Goal: Task Accomplishment & Management: Complete application form

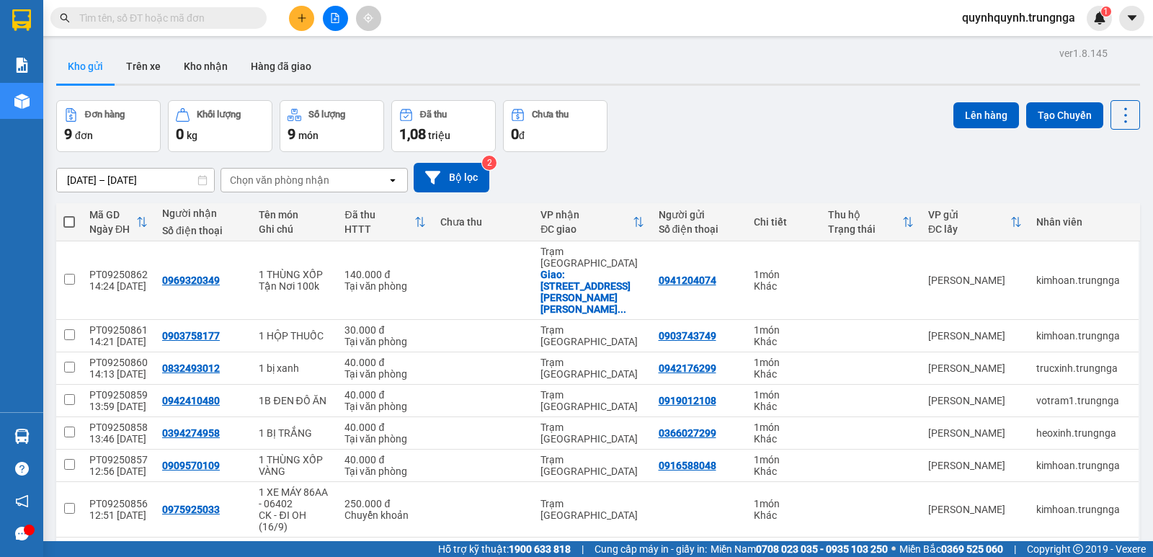
click at [826, 63] on div "Kho gửi Trên xe Kho nhận Hàng đã giao" at bounding box center [597, 68] width 1083 height 38
click at [234, 22] on input "text" at bounding box center [164, 18] width 170 height 16
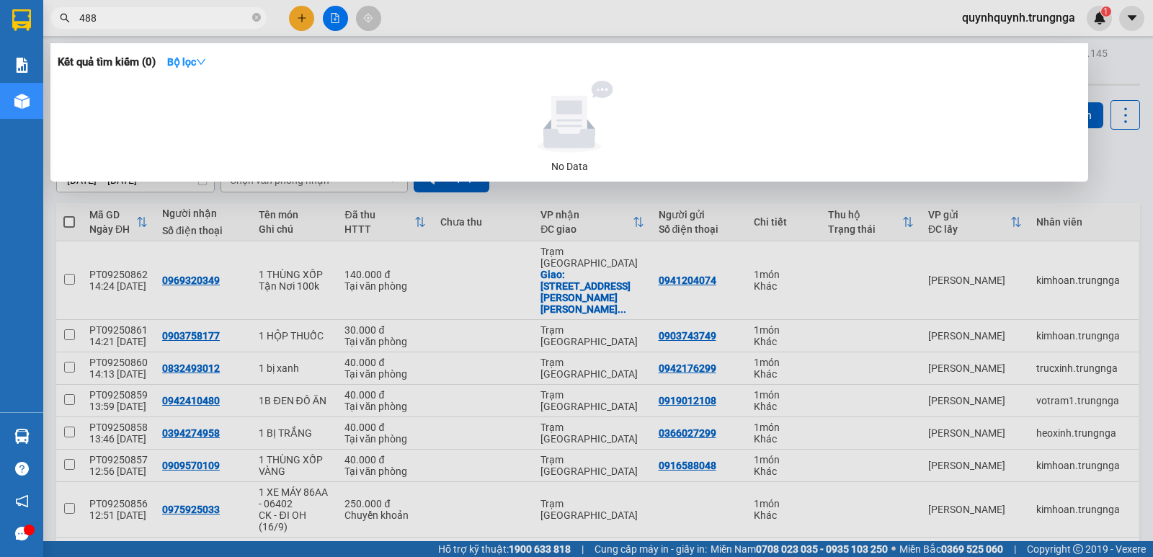
type input "4889"
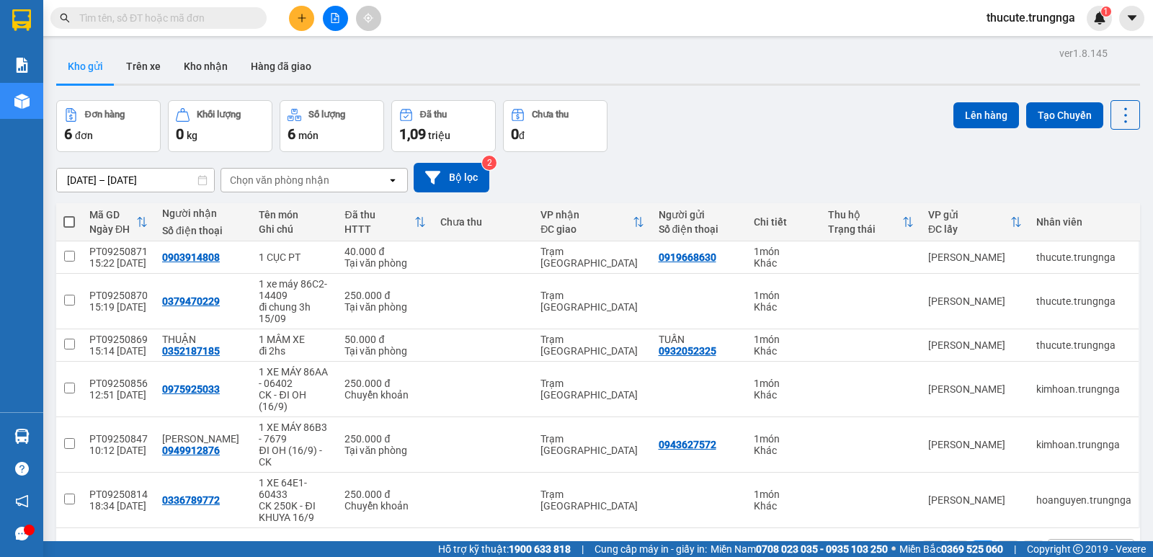
click at [223, 19] on input "text" at bounding box center [164, 18] width 170 height 16
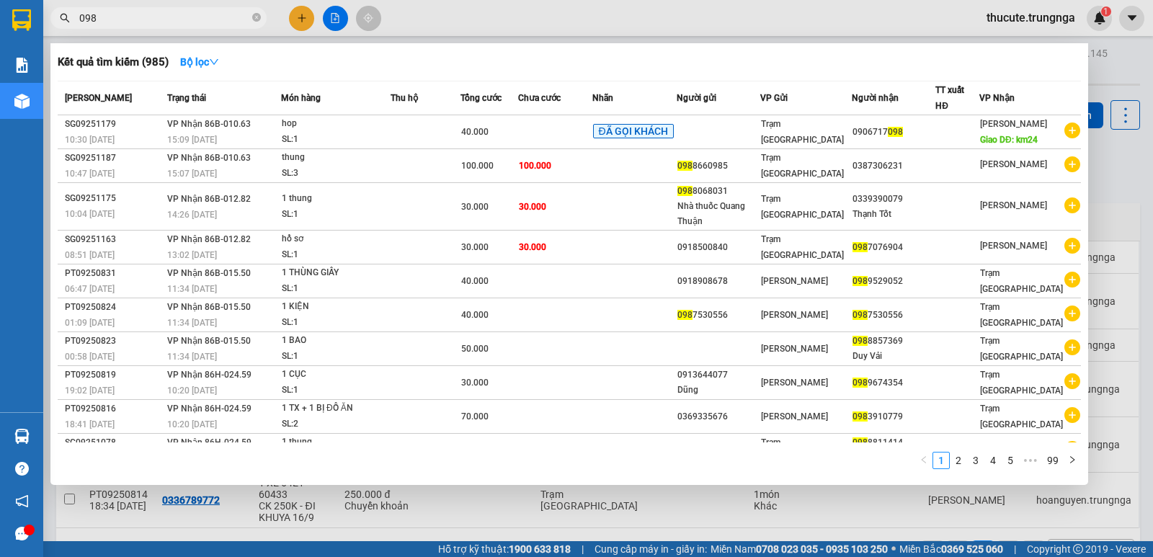
type input "098"
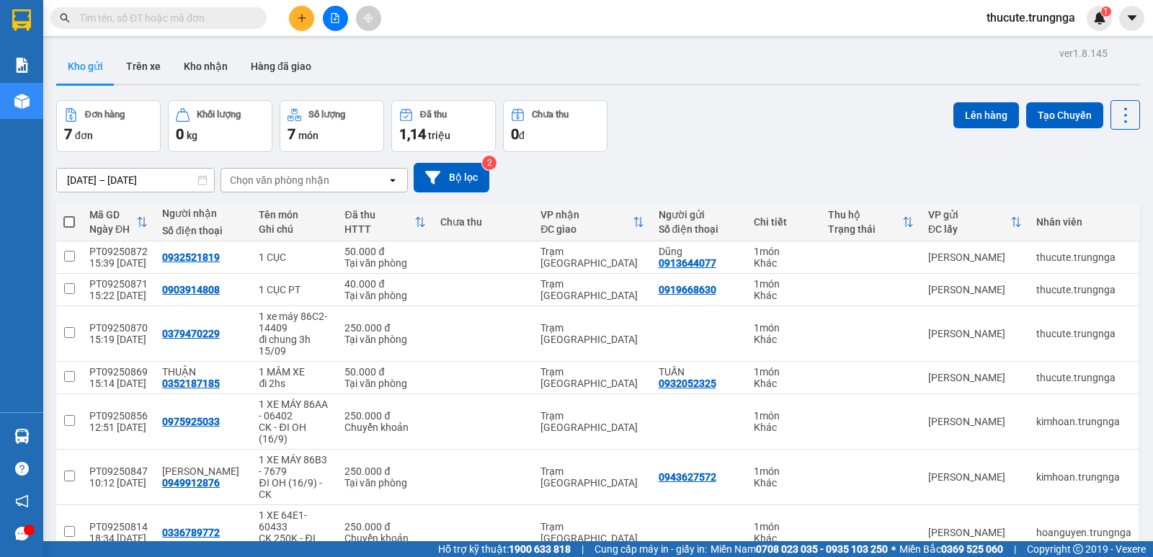
click at [217, 17] on input "text" at bounding box center [164, 18] width 170 height 16
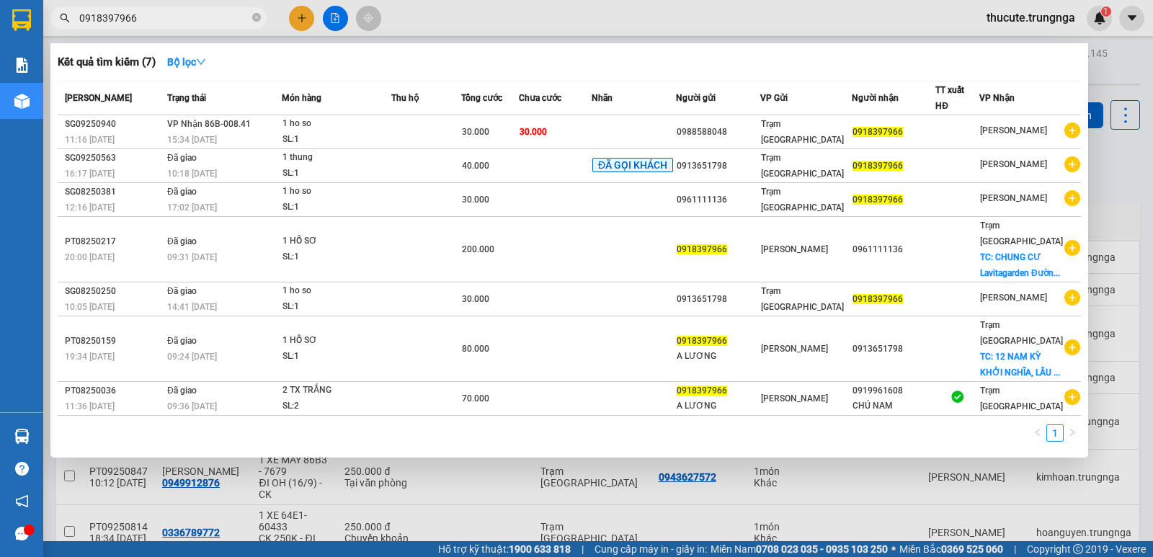
click at [212, 9] on span "0918397966" at bounding box center [158, 18] width 216 height 22
click at [218, 23] on input "0918397966" at bounding box center [164, 18] width 170 height 16
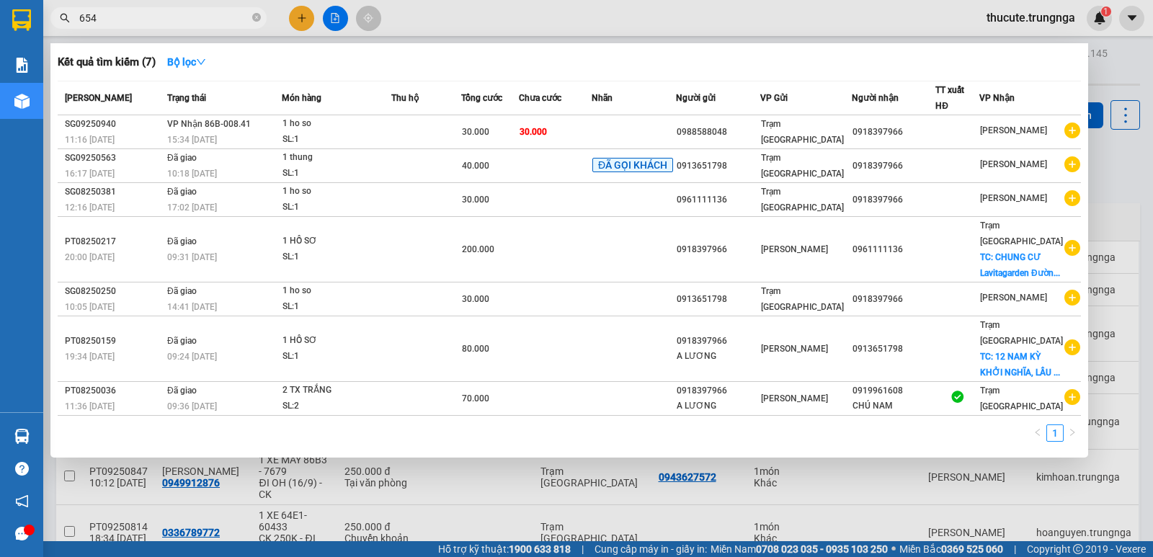
type input "6545"
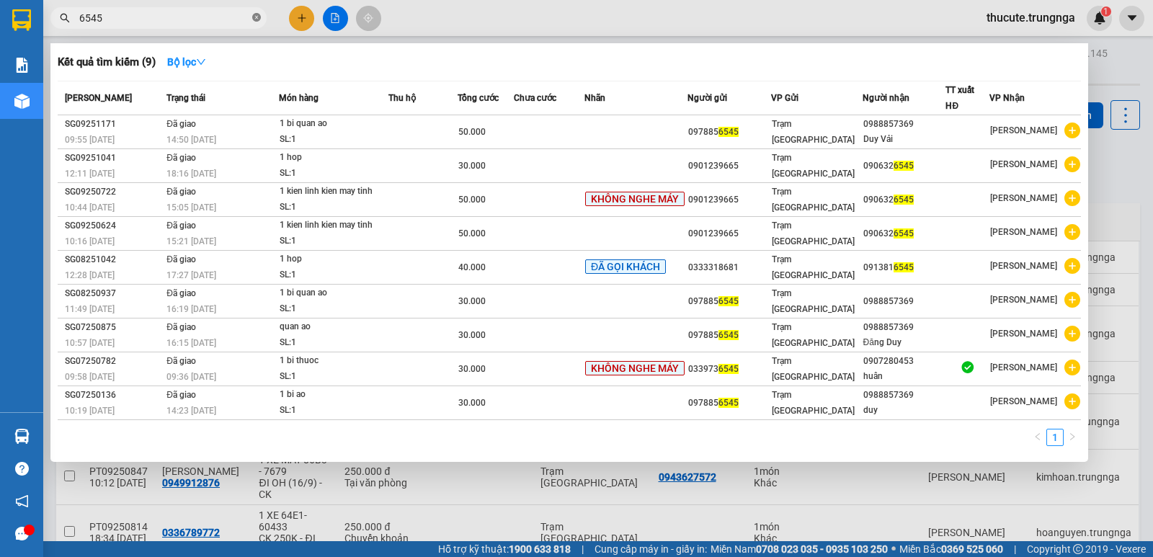
click at [256, 12] on span at bounding box center [256, 19] width 9 height 14
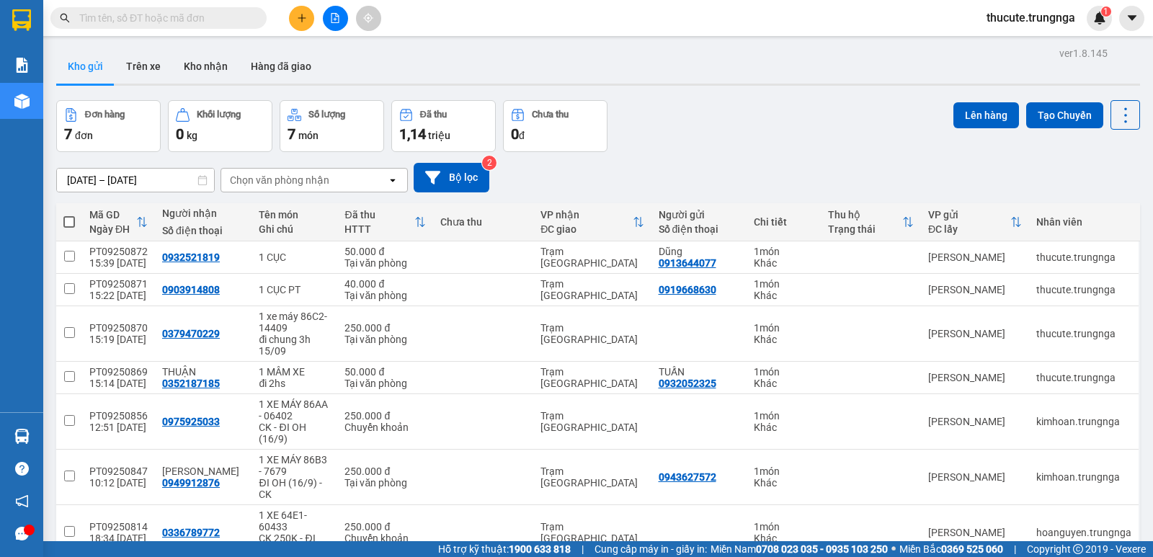
click at [220, 21] on input "text" at bounding box center [164, 18] width 170 height 16
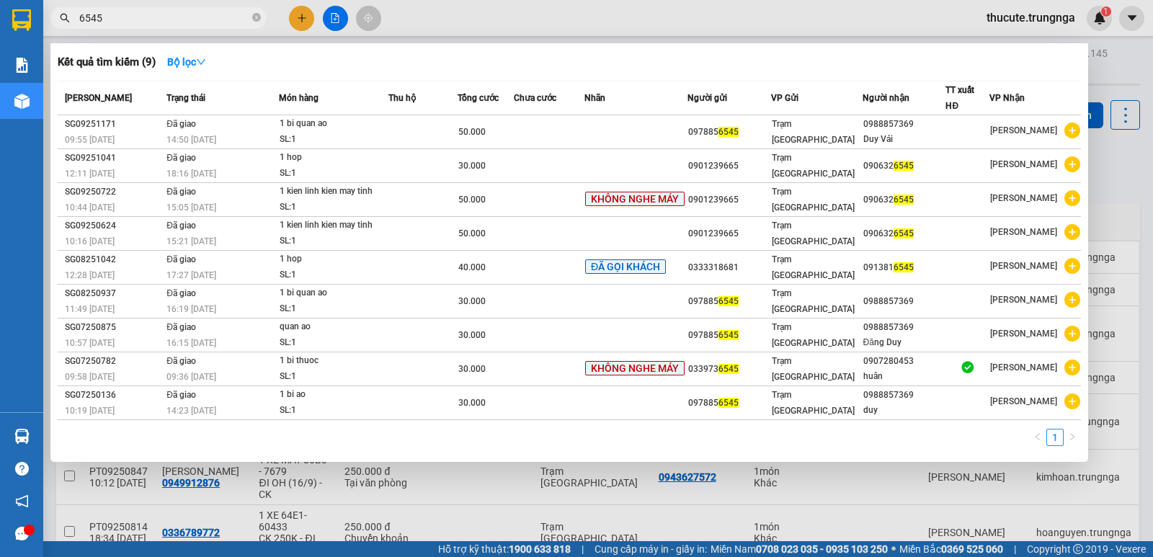
click at [207, 22] on input "6545" at bounding box center [164, 18] width 170 height 16
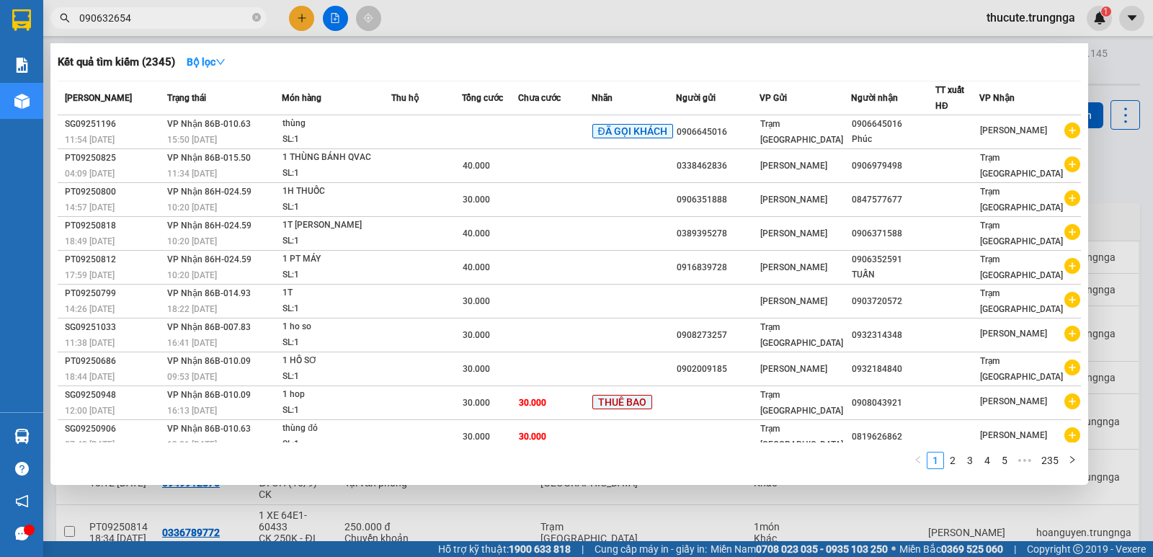
type input "0906326545"
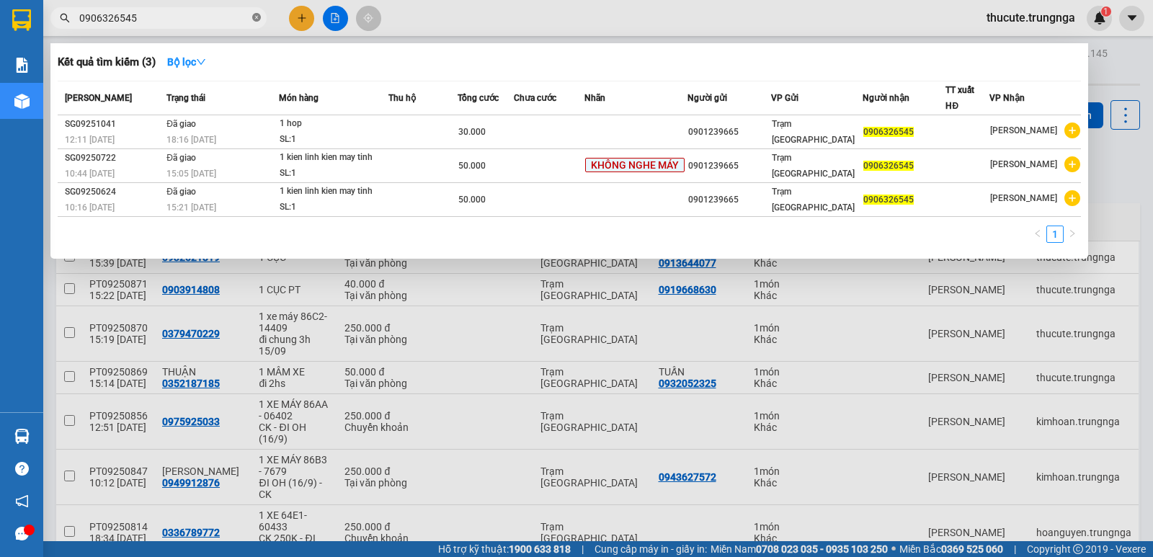
click at [257, 18] on icon "close-circle" at bounding box center [256, 17] width 9 height 9
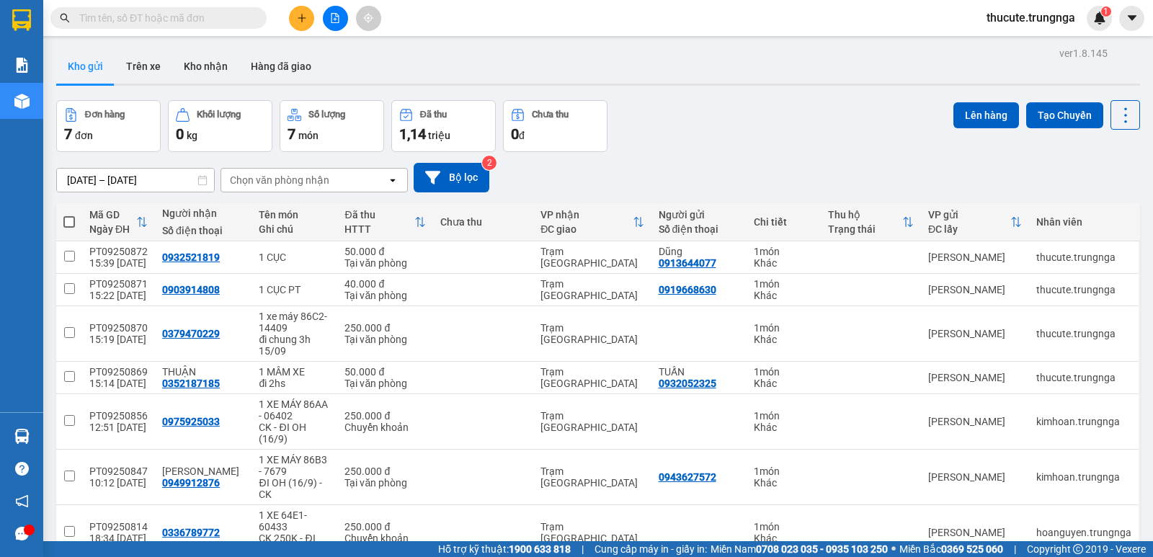
click at [213, 20] on input "text" at bounding box center [164, 18] width 170 height 16
type input "0"
click at [214, 14] on input "text" at bounding box center [164, 18] width 170 height 16
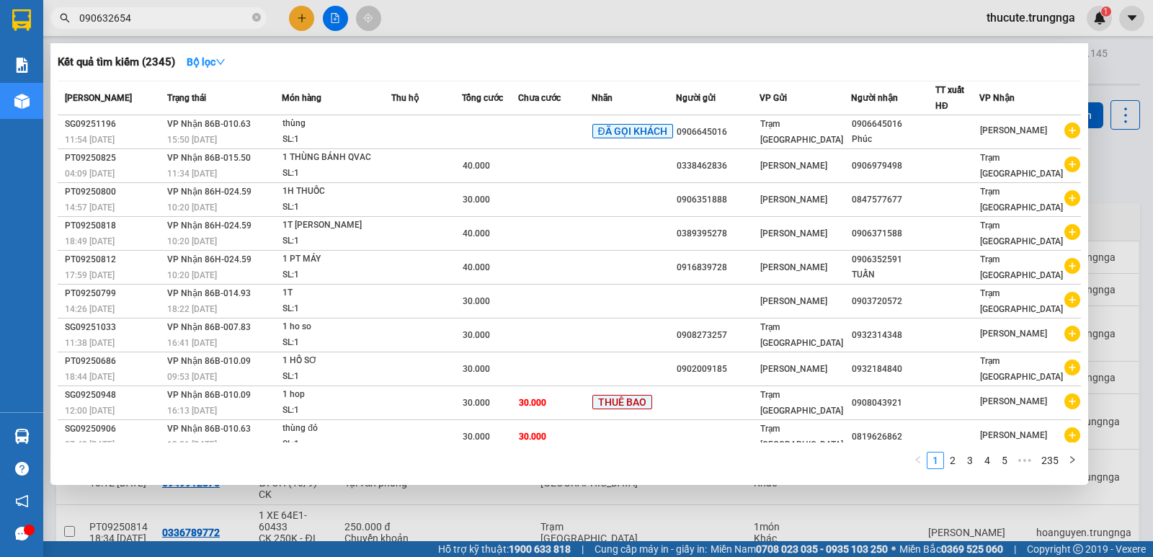
type input "0906326545"
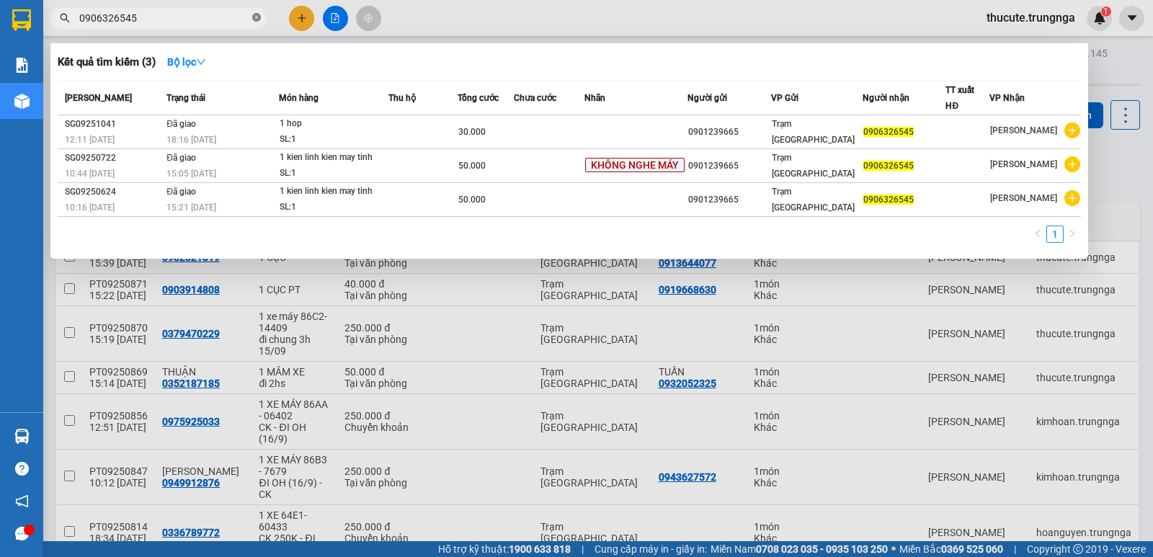
click at [254, 15] on icon "close-circle" at bounding box center [256, 17] width 9 height 9
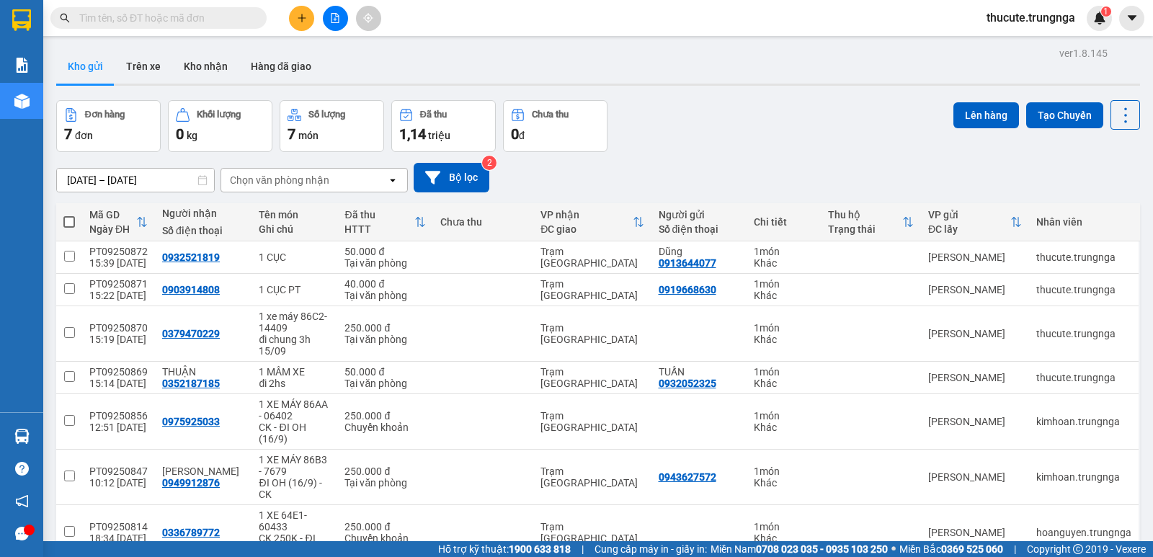
click at [228, 17] on input "text" at bounding box center [164, 18] width 170 height 16
click at [227, 17] on input "text" at bounding box center [164, 18] width 170 height 16
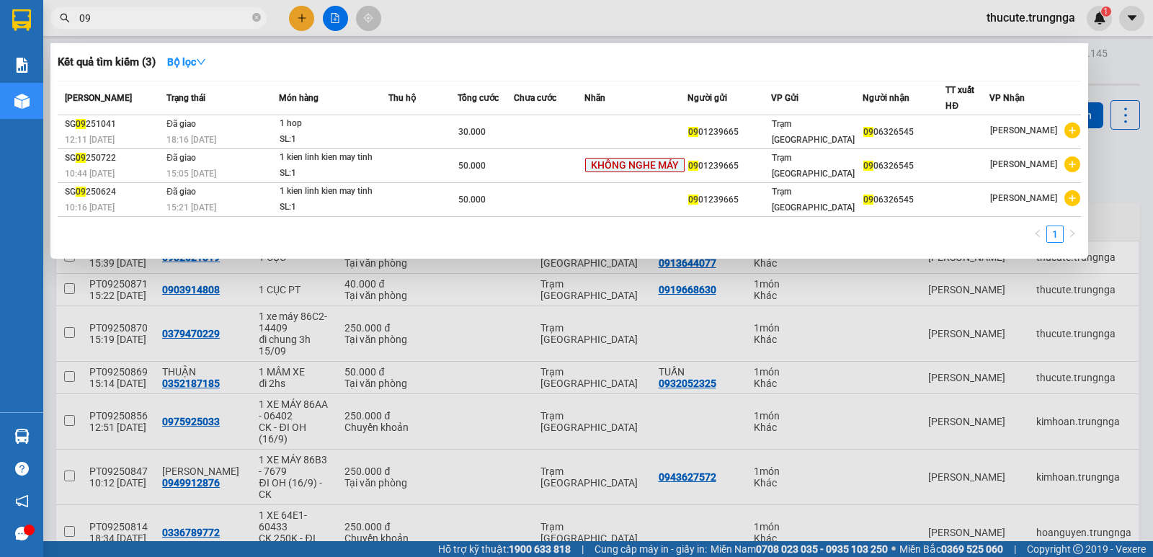
type input "0"
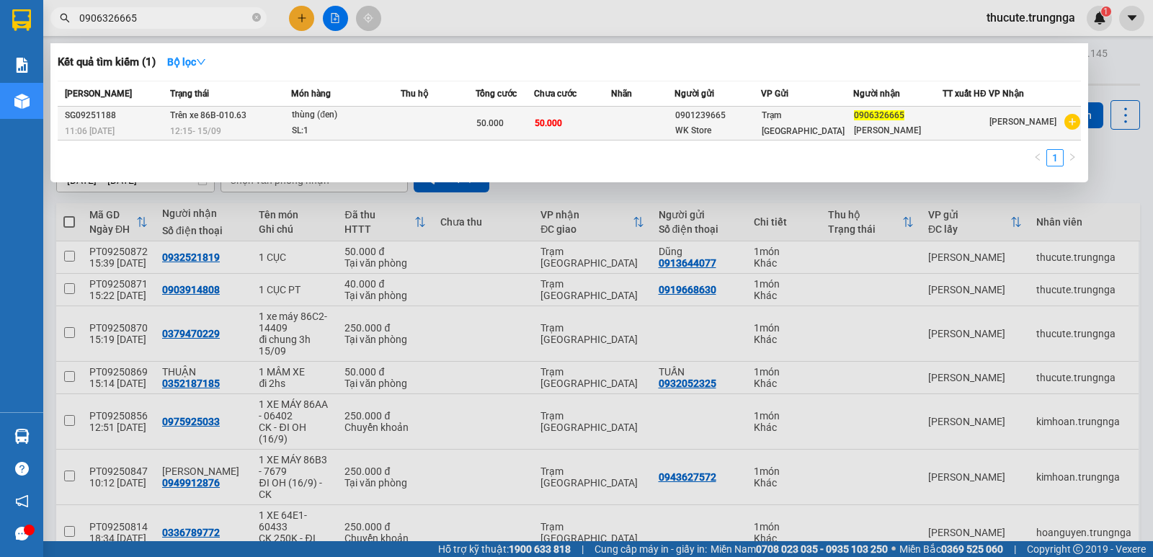
type input "0906326665"
click at [674, 125] on td at bounding box center [642, 124] width 63 height 34
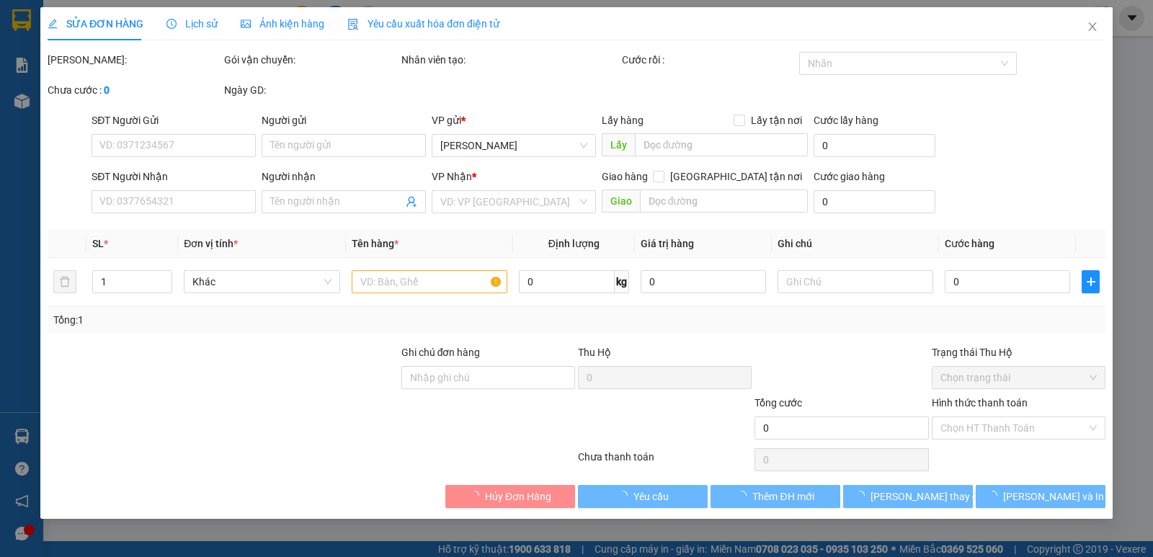
type input "0901239665"
type input "WK Store"
type input "0906326665"
type input "Thanh Miu"
type input "50.000"
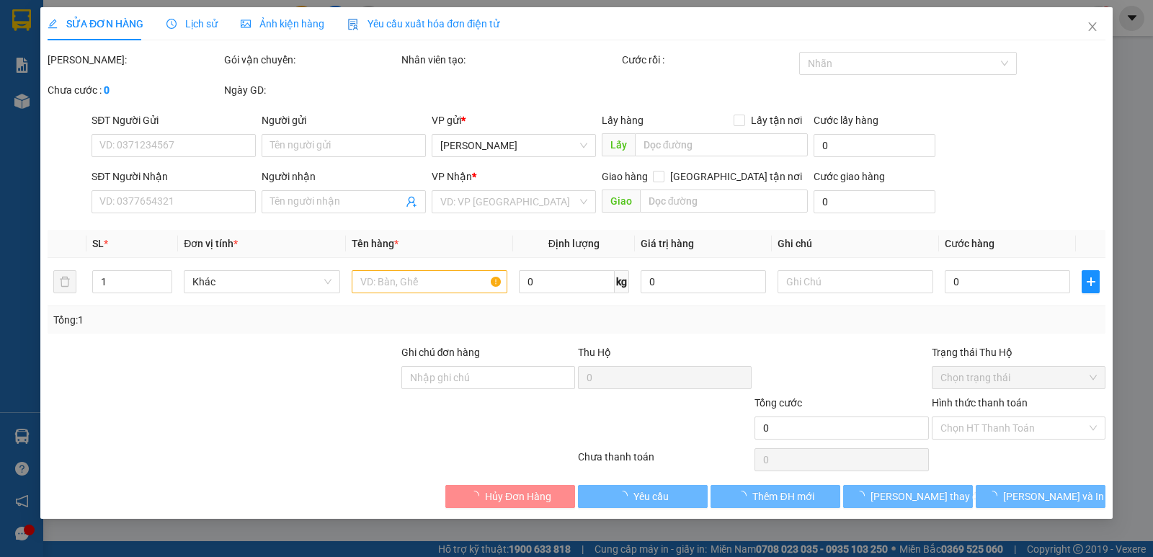
type input "50.000"
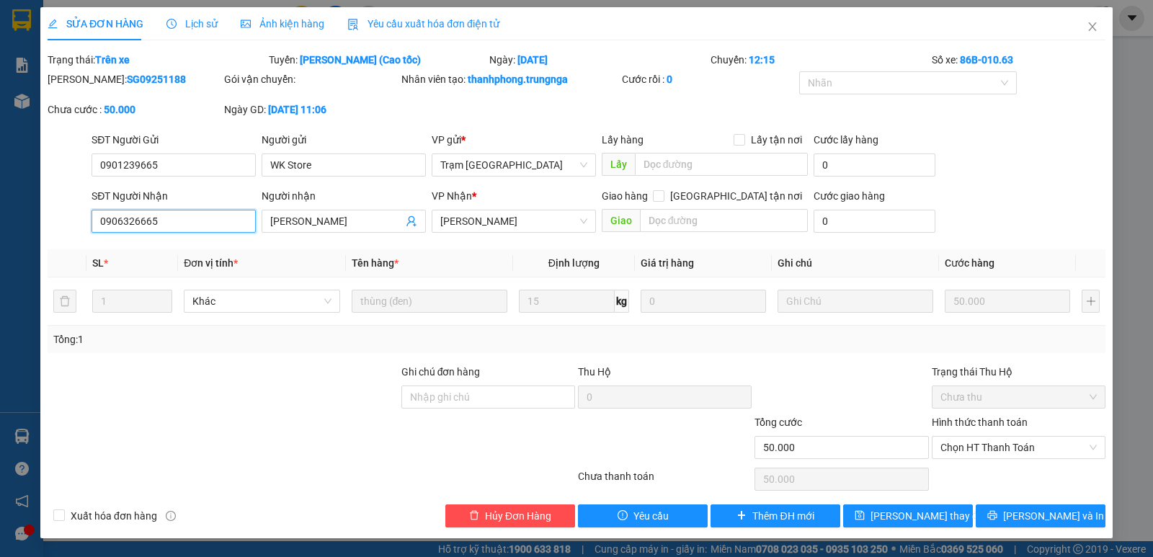
click at [205, 226] on input "0906326665" at bounding box center [173, 221] width 164 height 23
type input "0906326545"
click at [933, 516] on span "Lưu thay đổi" at bounding box center [927, 516] width 115 height 16
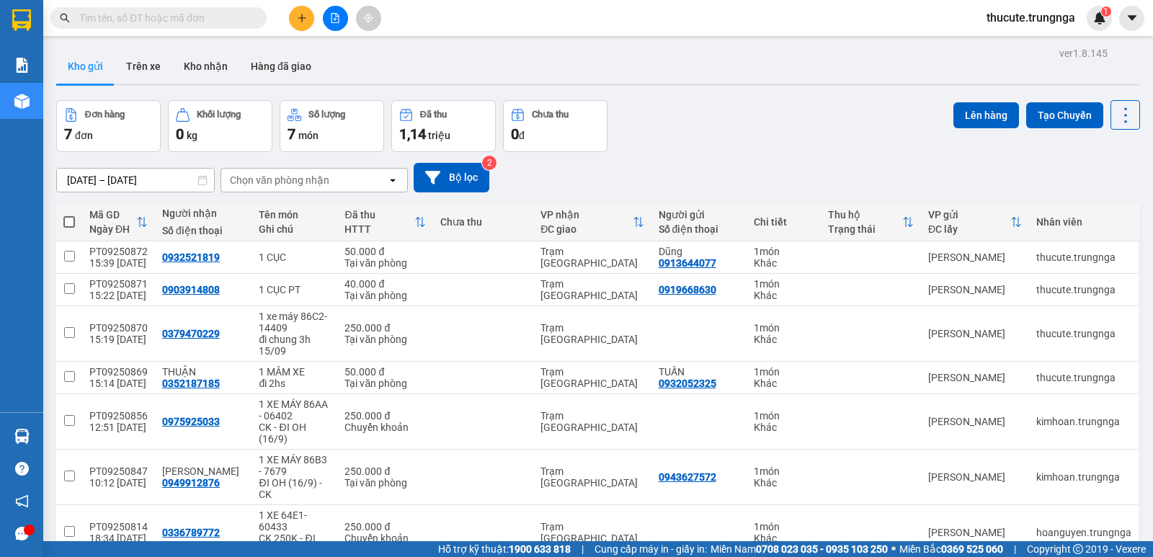
click at [298, 14] on icon "plus" at bounding box center [302, 18] width 10 height 10
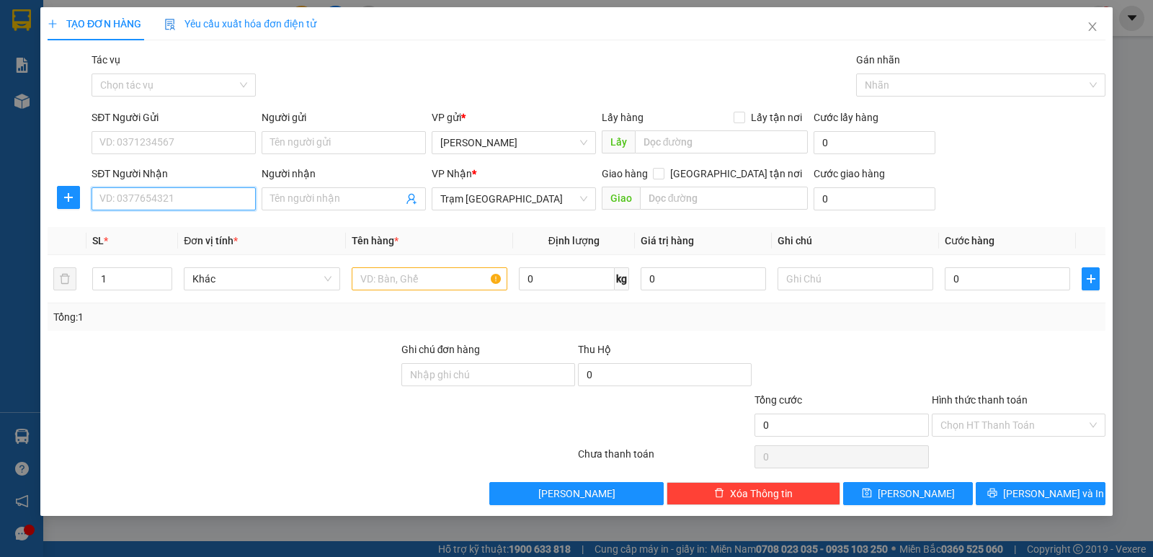
click at [183, 196] on input "SĐT Người Nhận" at bounding box center [173, 198] width 164 height 23
click at [194, 185] on div "SĐT Người Nhận" at bounding box center [173, 177] width 164 height 22
click at [194, 200] on input "SĐT Người Nhận" at bounding box center [173, 198] width 164 height 23
type input "0919368871"
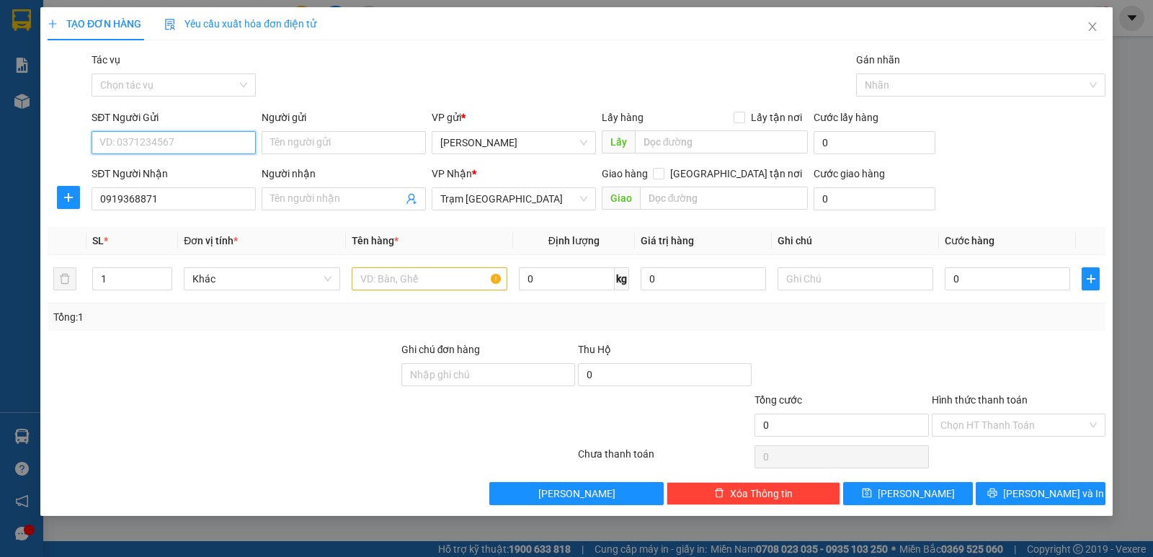
click at [192, 146] on input "SĐT Người Gửi" at bounding box center [173, 142] width 164 height 23
type input "0918616167"
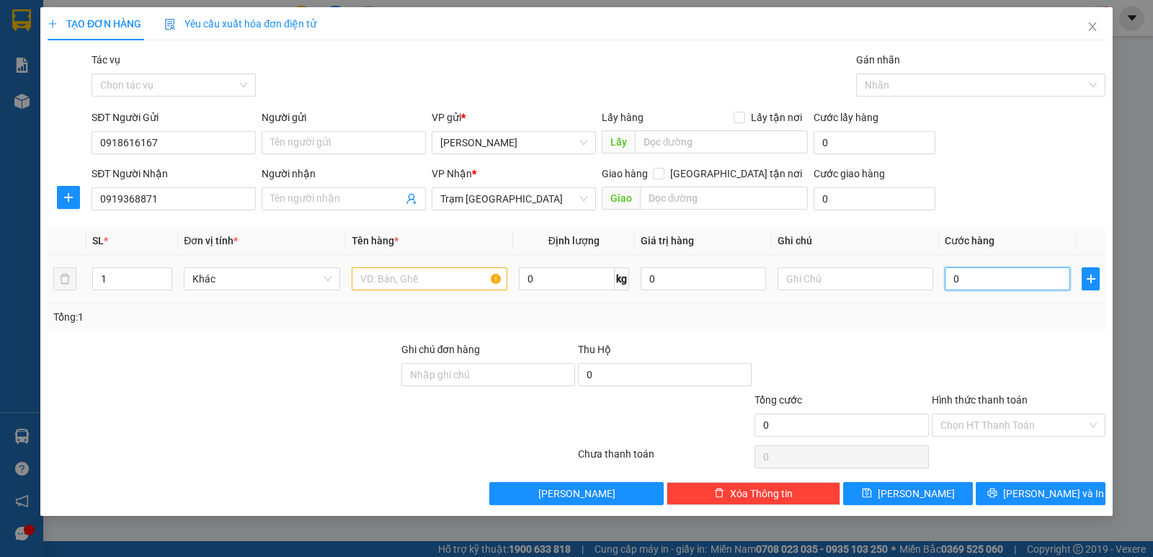
click at [975, 282] on input "0" at bounding box center [1006, 278] width 125 height 23
type input "3"
type input "30"
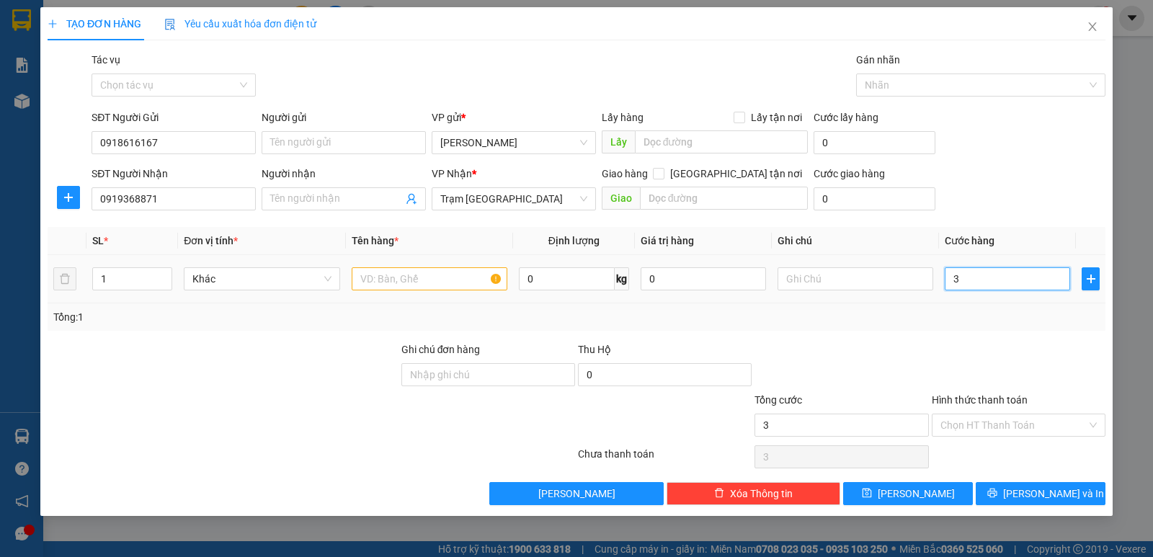
type input "30"
type input "30.000"
click at [963, 304] on div "Tổng: 1" at bounding box center [576, 316] width 1057 height 27
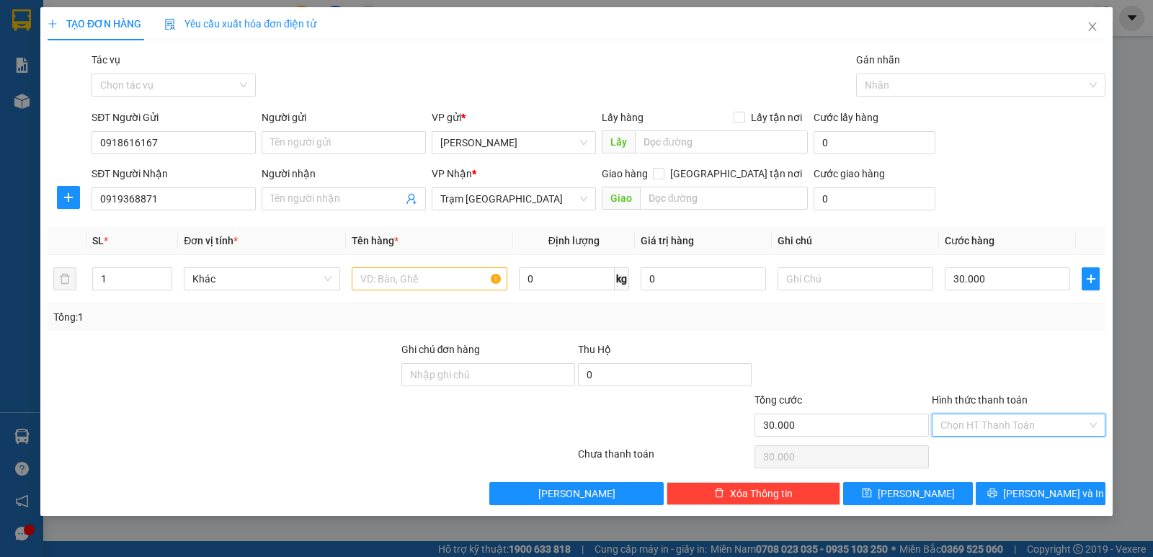
click at [1001, 421] on input "Hình thức thanh toán" at bounding box center [1013, 425] width 146 height 22
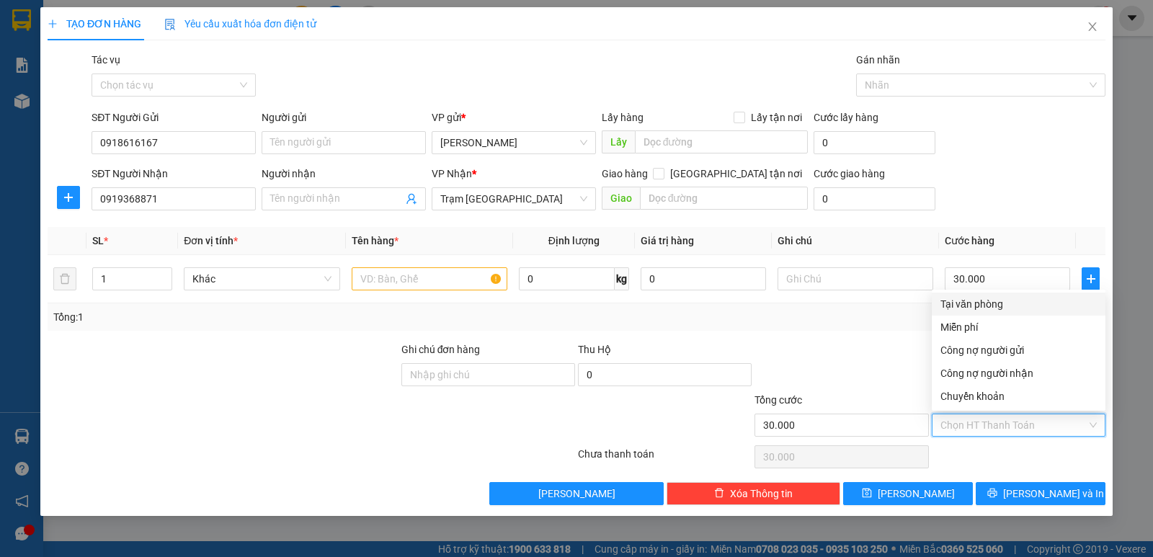
click at [970, 301] on div "Tại văn phòng" at bounding box center [1018, 304] width 156 height 16
type input "0"
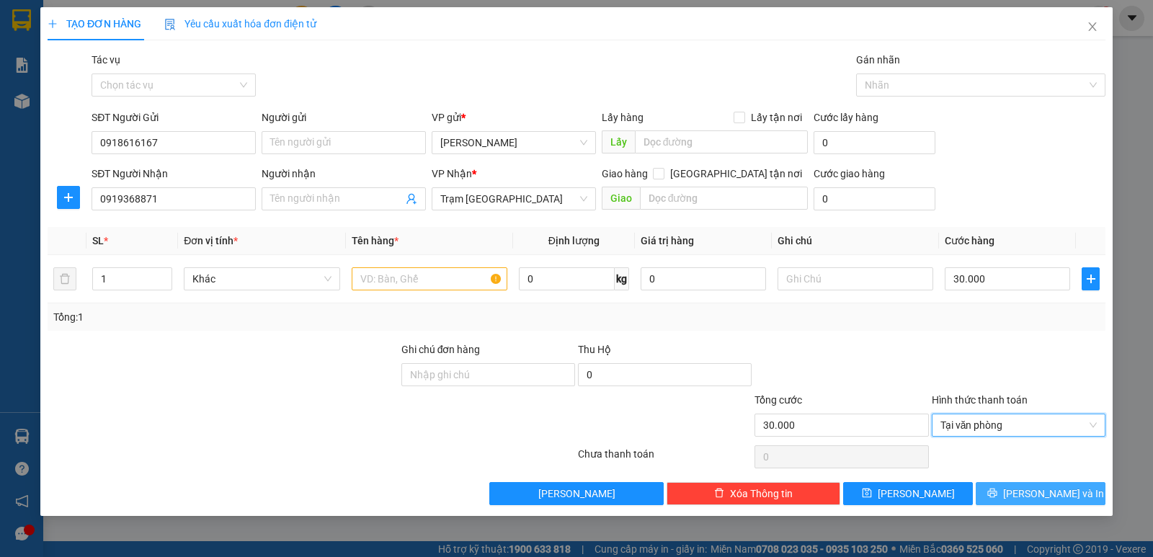
click at [1037, 501] on span "Lưu và In" at bounding box center [1053, 494] width 101 height 16
click at [414, 275] on input "text" at bounding box center [430, 278] width 156 height 23
type input "1TX ĐỒ ĂN"
click at [997, 488] on icon "printer" at bounding box center [992, 493] width 10 height 10
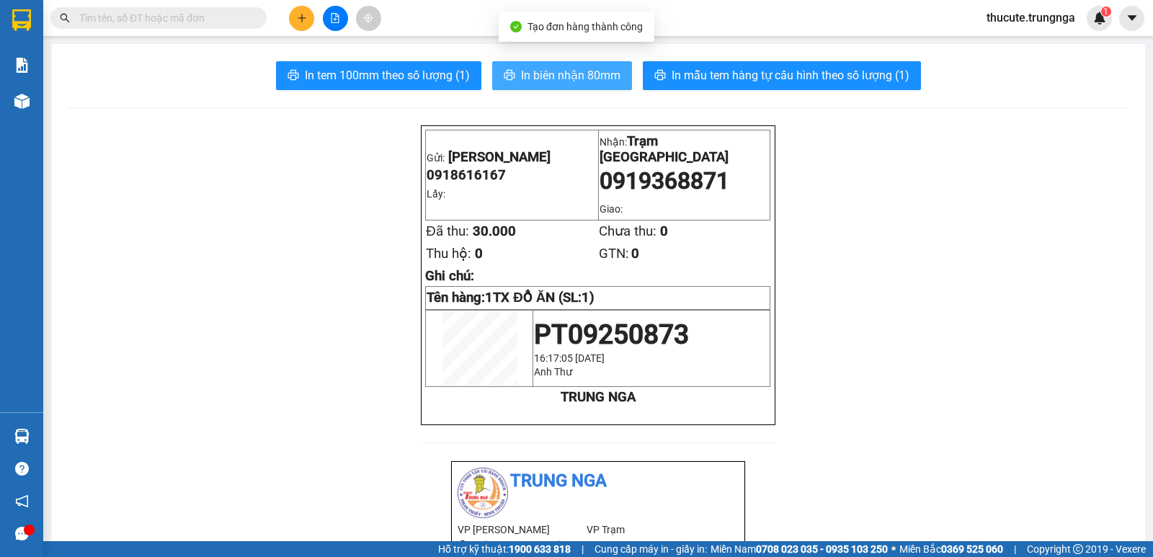
click at [589, 84] on span "In biên nhận 80mm" at bounding box center [570, 75] width 99 height 18
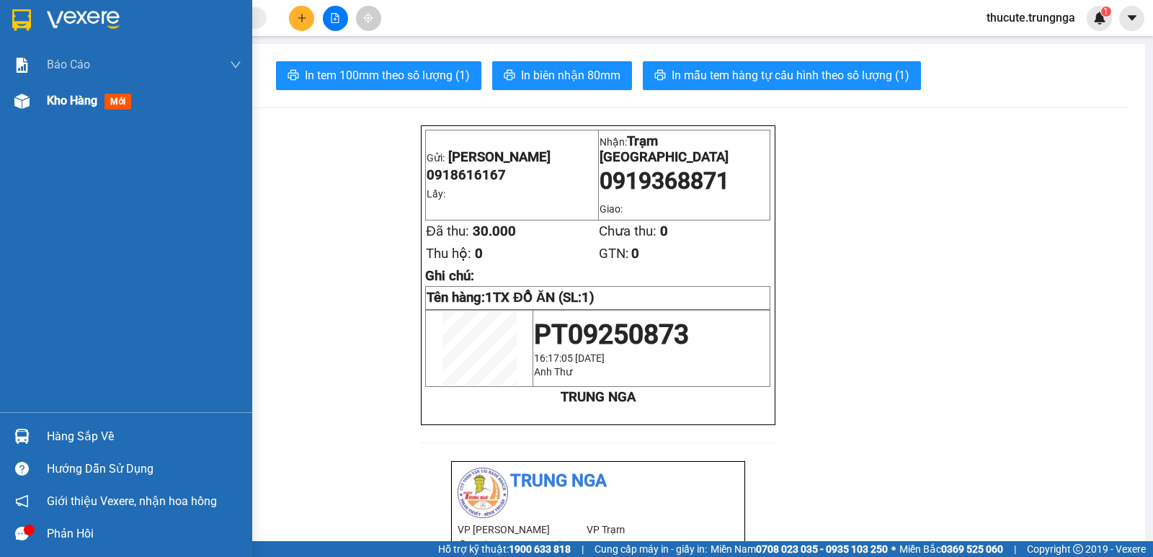
click at [40, 105] on div "Kho hàng mới" at bounding box center [126, 101] width 252 height 36
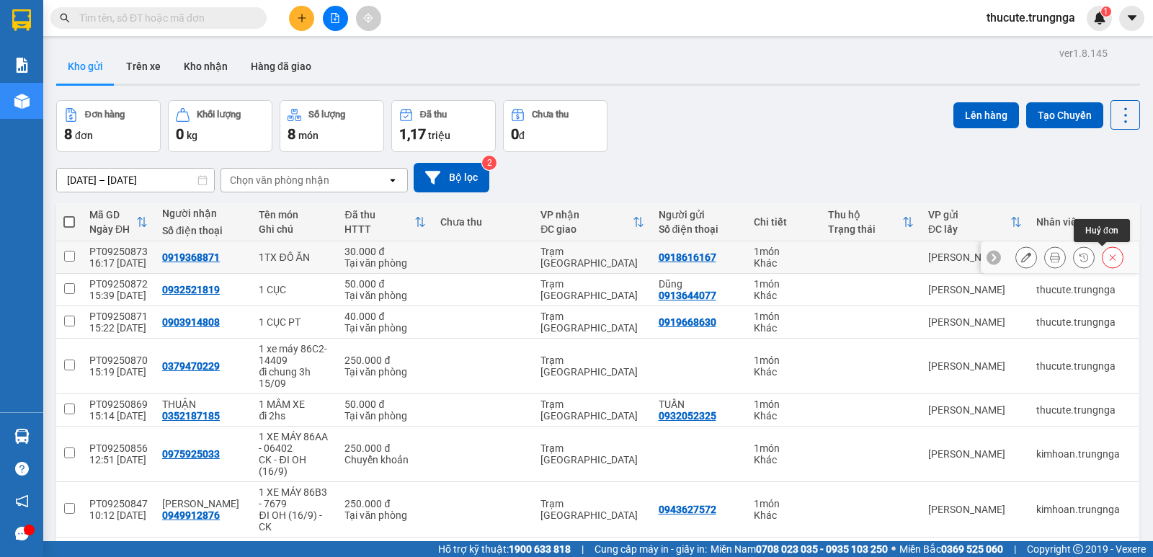
click at [1107, 256] on icon at bounding box center [1112, 257] width 10 height 10
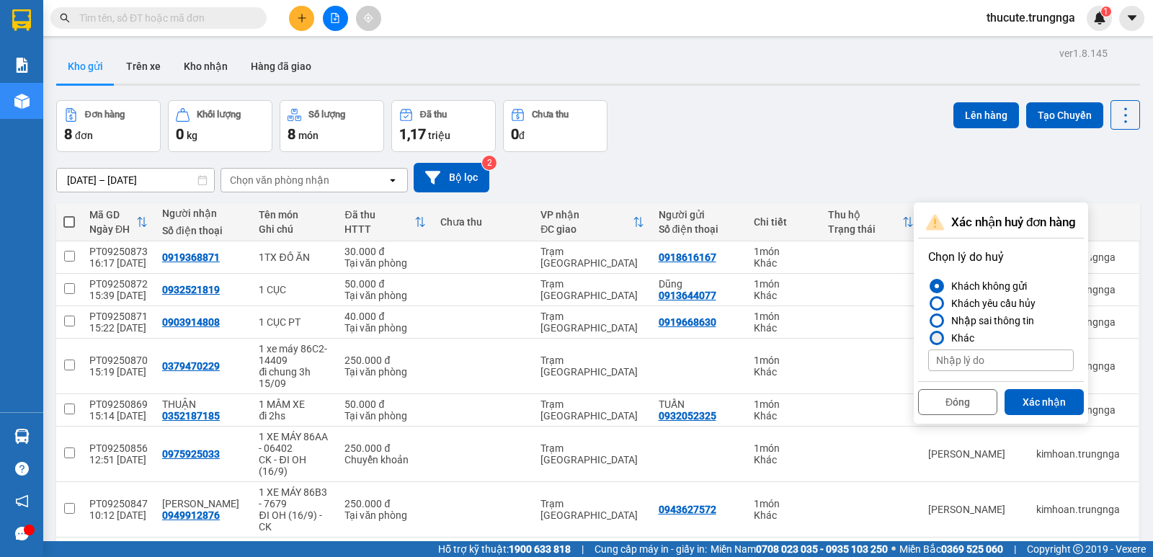
click at [960, 339] on div "Khác" at bounding box center [959, 337] width 29 height 17
click at [928, 338] on input "Khác" at bounding box center [928, 338] width 0 height 0
click at [984, 301] on div "Khách yêu cầu hủy" at bounding box center [990, 303] width 90 height 17
click at [928, 303] on input "Khách yêu cầu hủy" at bounding box center [928, 303] width 0 height 0
click at [1034, 401] on button "Xác nhận" at bounding box center [1043, 402] width 79 height 26
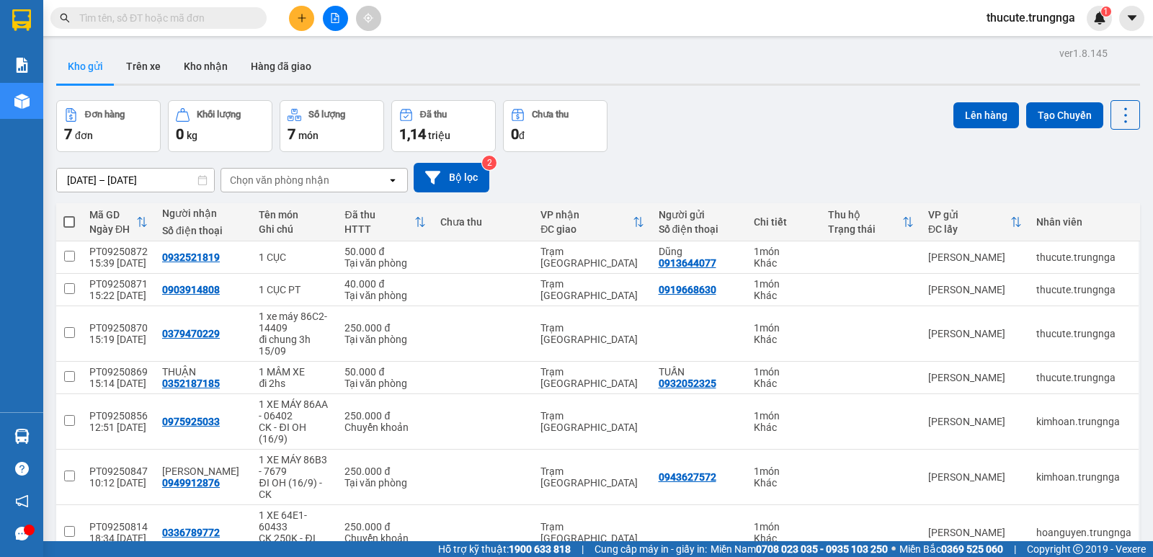
click at [1021, 19] on span "thucute.trungnga" at bounding box center [1031, 18] width 112 height 18
click at [1008, 54] on li "Đăng xuất" at bounding box center [1029, 44] width 115 height 23
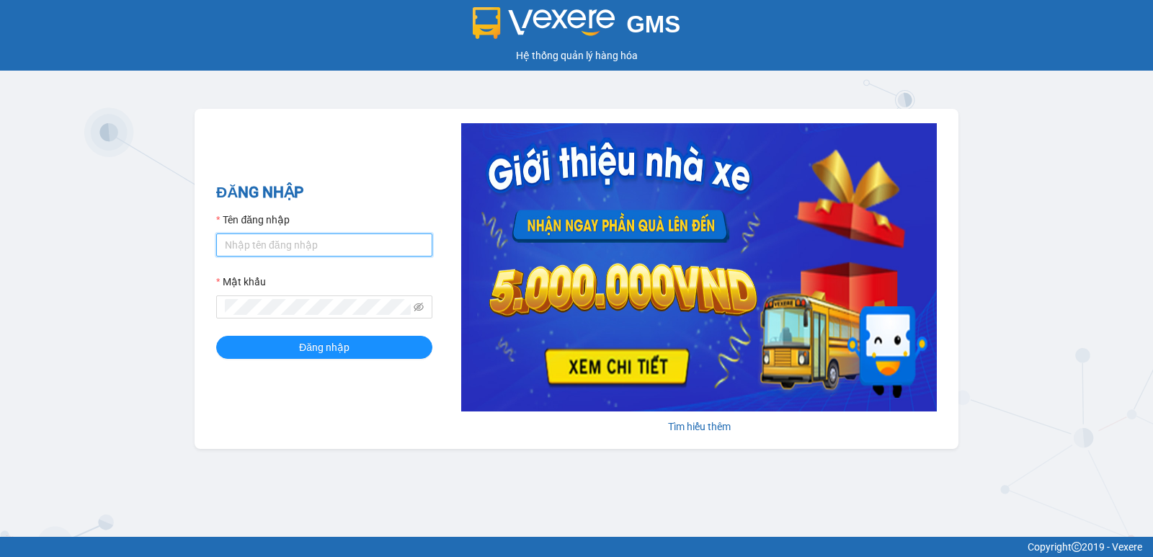
click at [340, 243] on input "Tên đăng nhập" at bounding box center [324, 244] width 216 height 23
type input "quynhquynh.trungnga"
click at [216, 336] on button "Đăng nhập" at bounding box center [324, 347] width 216 height 23
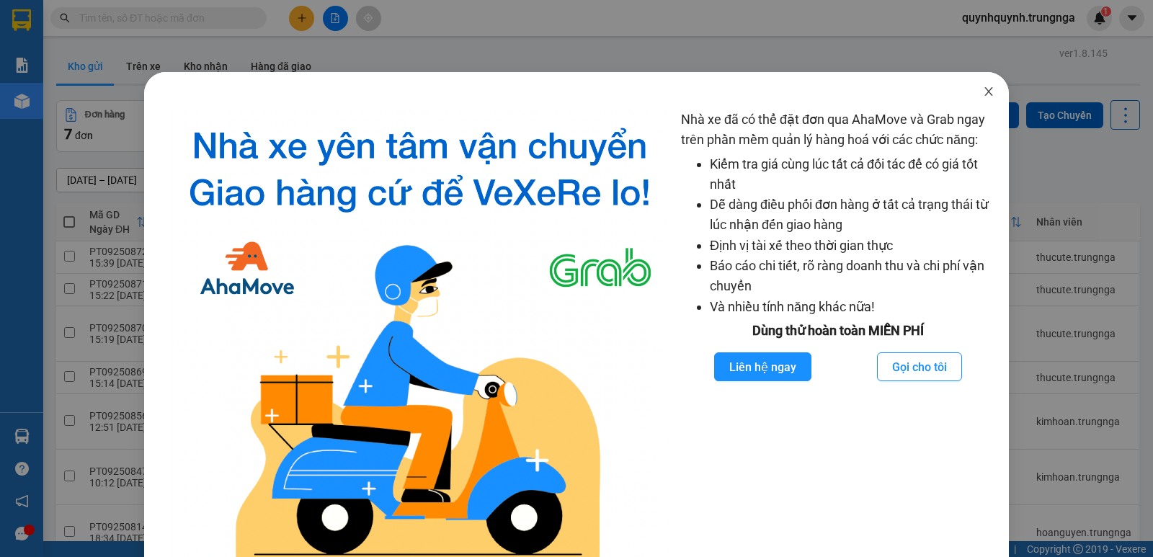
click at [984, 93] on icon "close" at bounding box center [988, 91] width 8 height 9
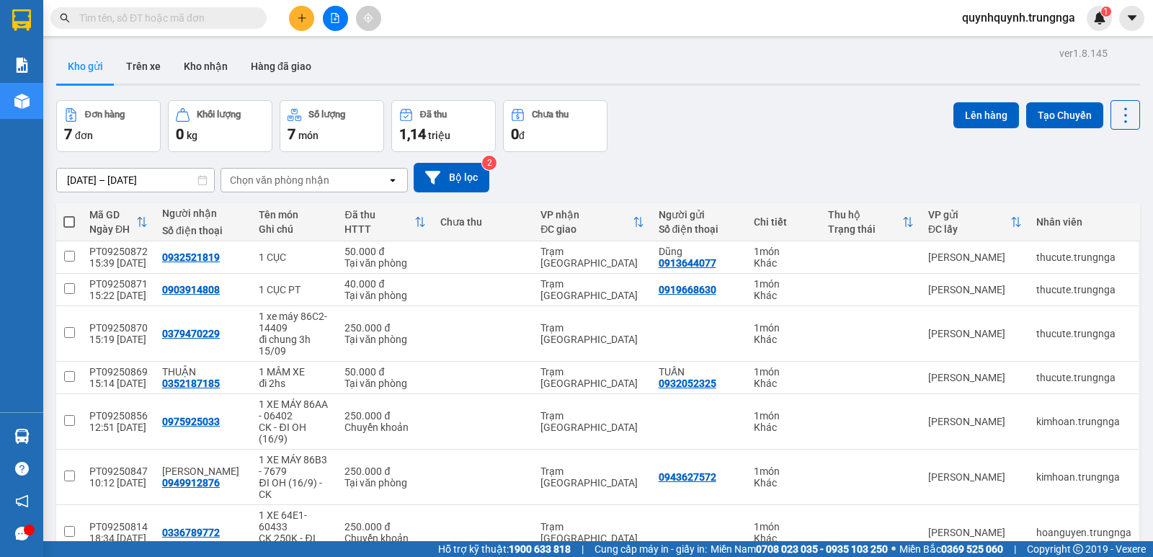
click at [240, 17] on input "text" at bounding box center [164, 18] width 170 height 16
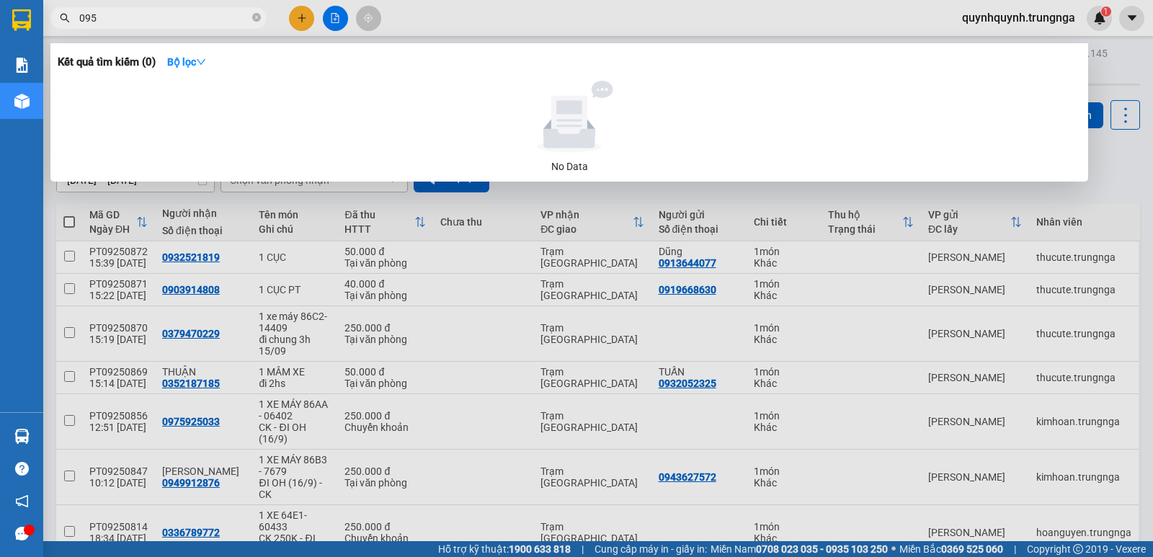
type input "0955"
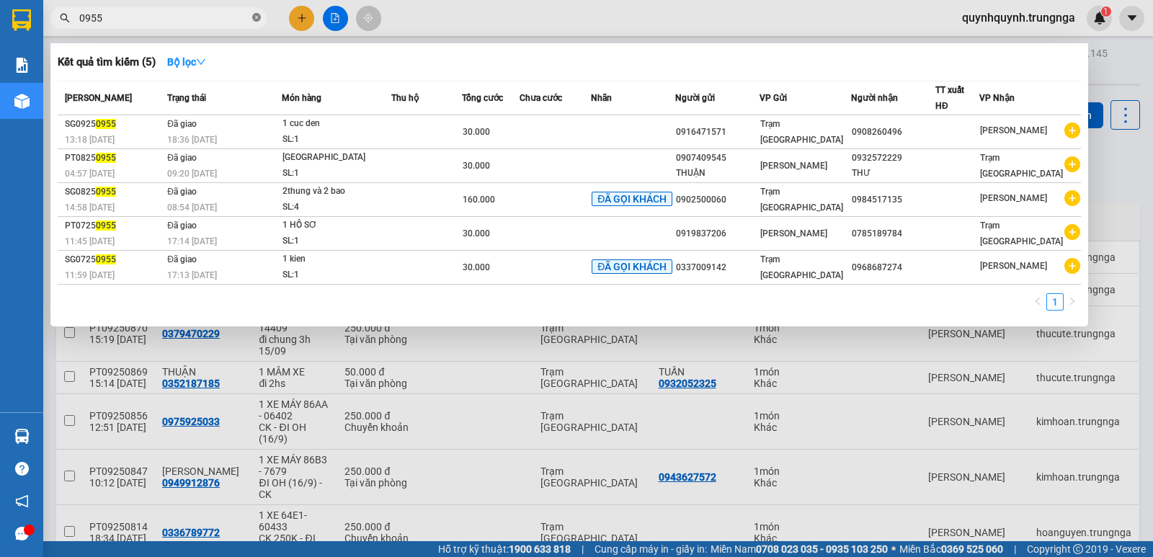
click at [254, 19] on icon "close-circle" at bounding box center [256, 17] width 9 height 9
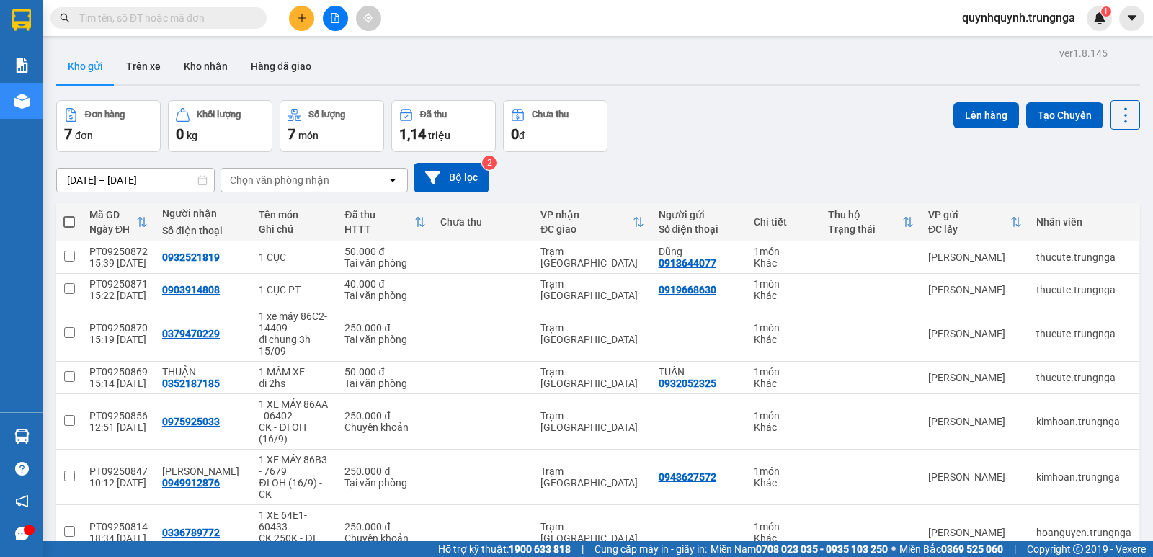
click at [248, 18] on input "text" at bounding box center [164, 18] width 170 height 16
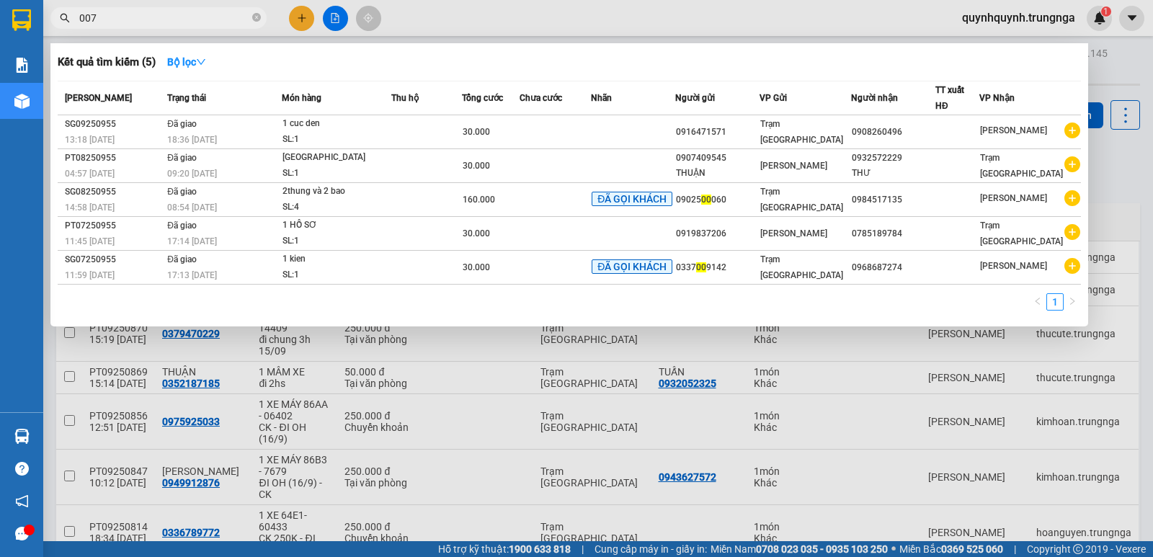
type input "0079"
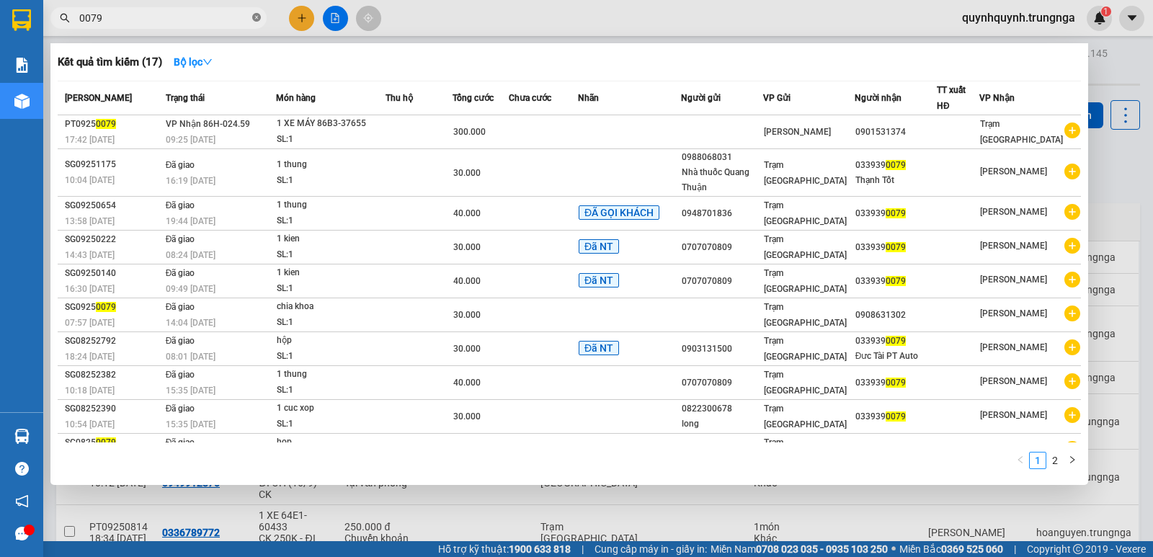
click at [257, 17] on icon "close-circle" at bounding box center [256, 17] width 9 height 9
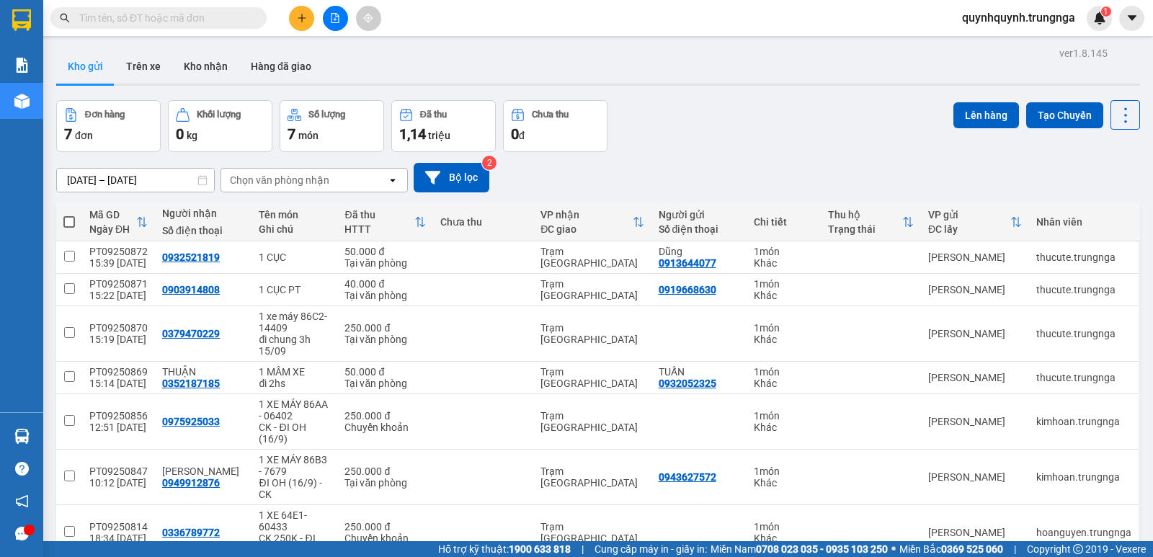
click at [202, 14] on input "text" at bounding box center [164, 18] width 170 height 16
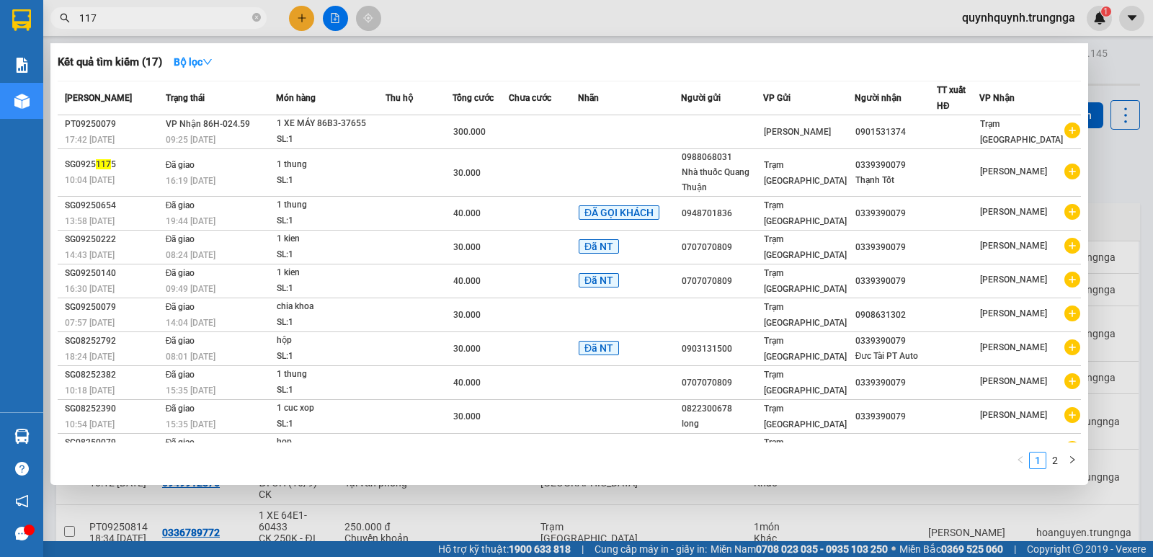
type input "1175"
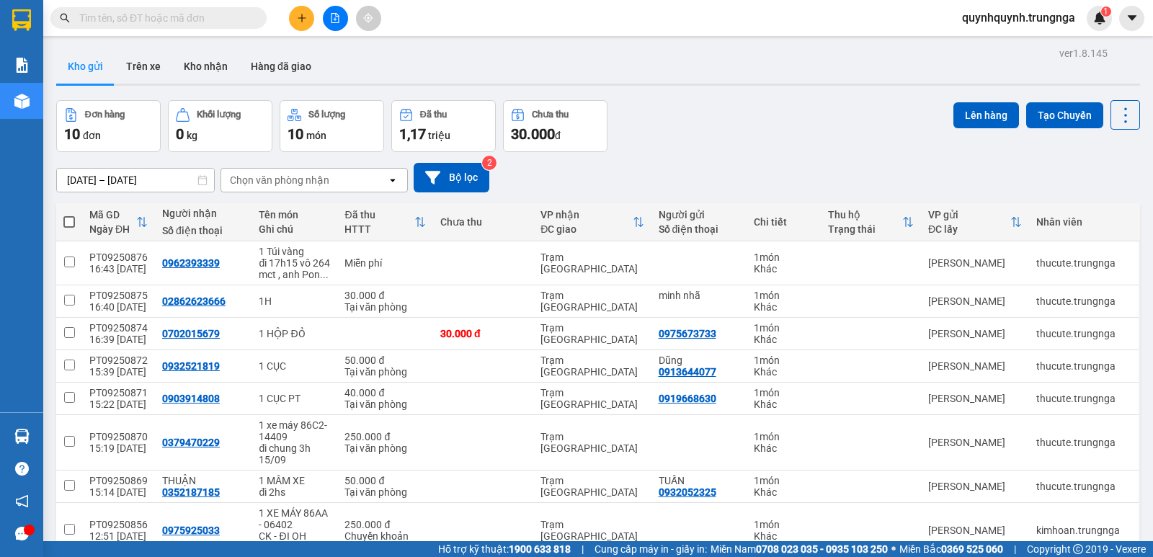
click at [238, 13] on input "text" at bounding box center [164, 18] width 170 height 16
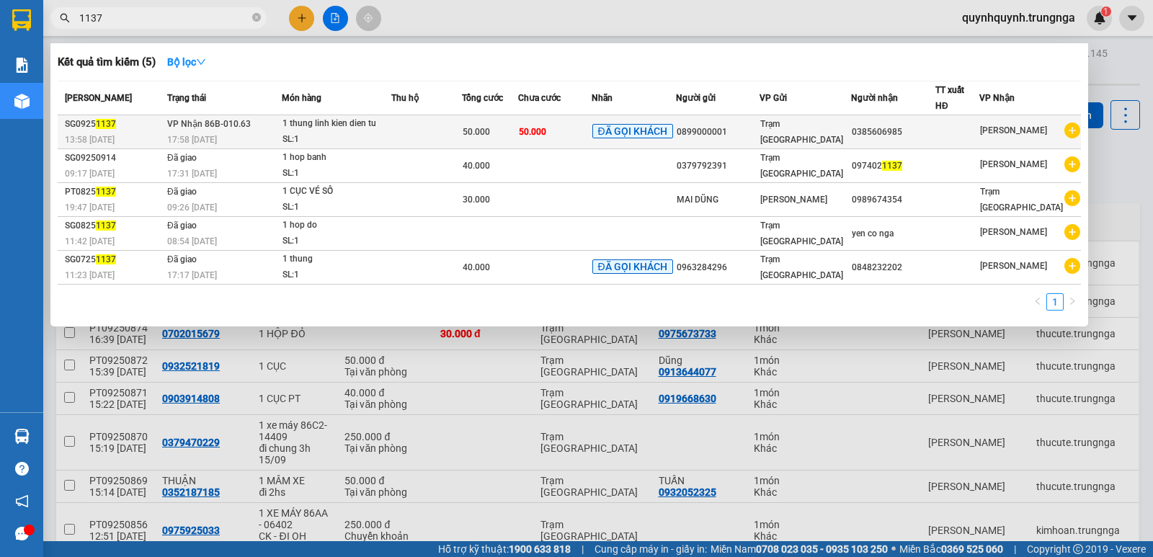
type input "1137"
click at [434, 130] on td at bounding box center [426, 132] width 70 height 34
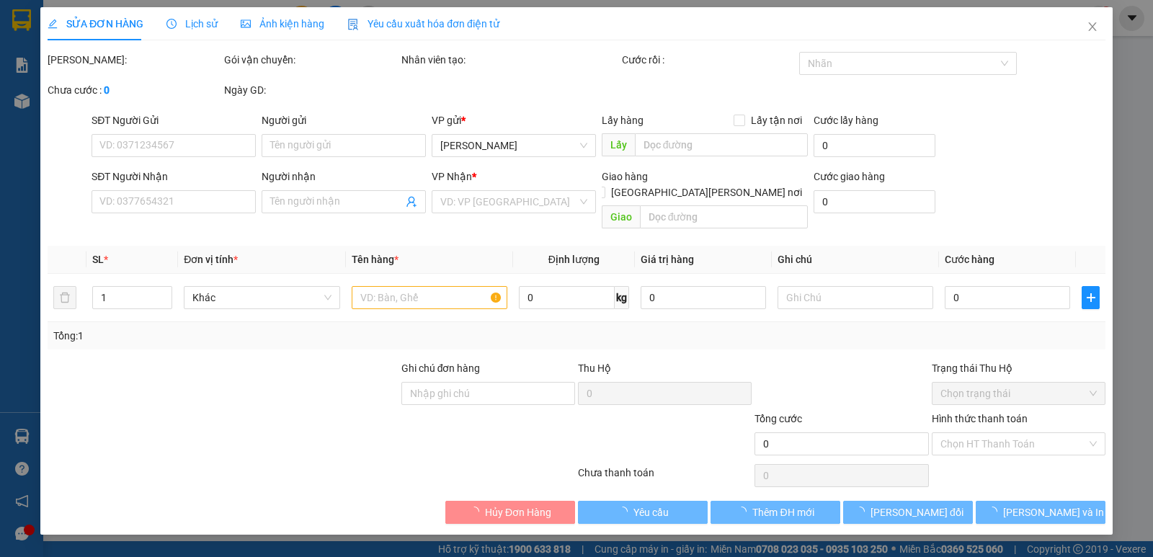
type input "0899000001"
type input "0385606985"
type input "GIAO LẠI KM31 CHUYẾN 14H30 15/9 CHO KHÁCH"
type input "50.000"
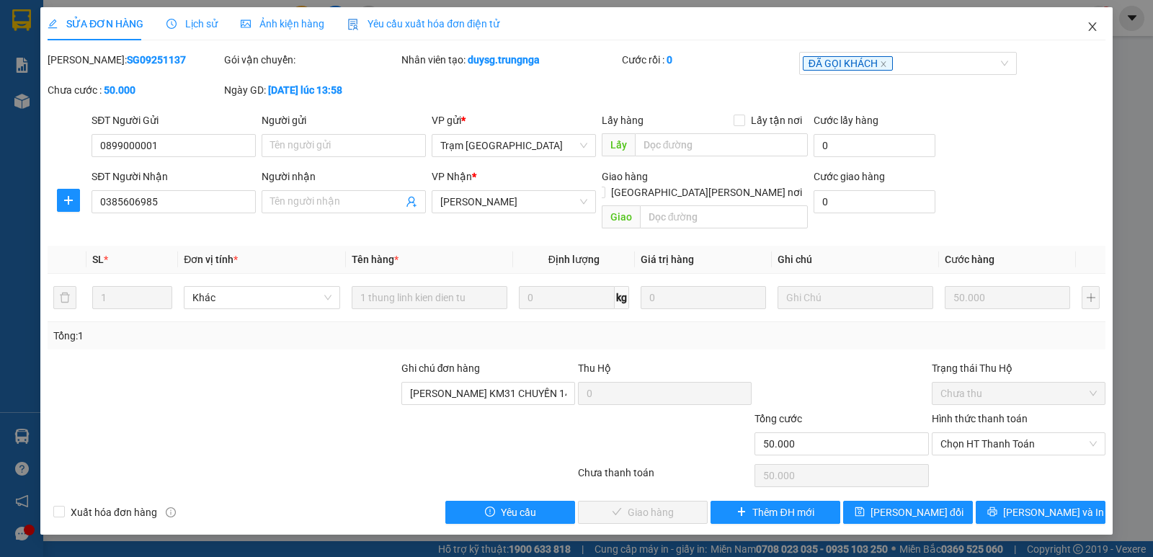
click at [1087, 24] on icon "close" at bounding box center [1092, 27] width 12 height 12
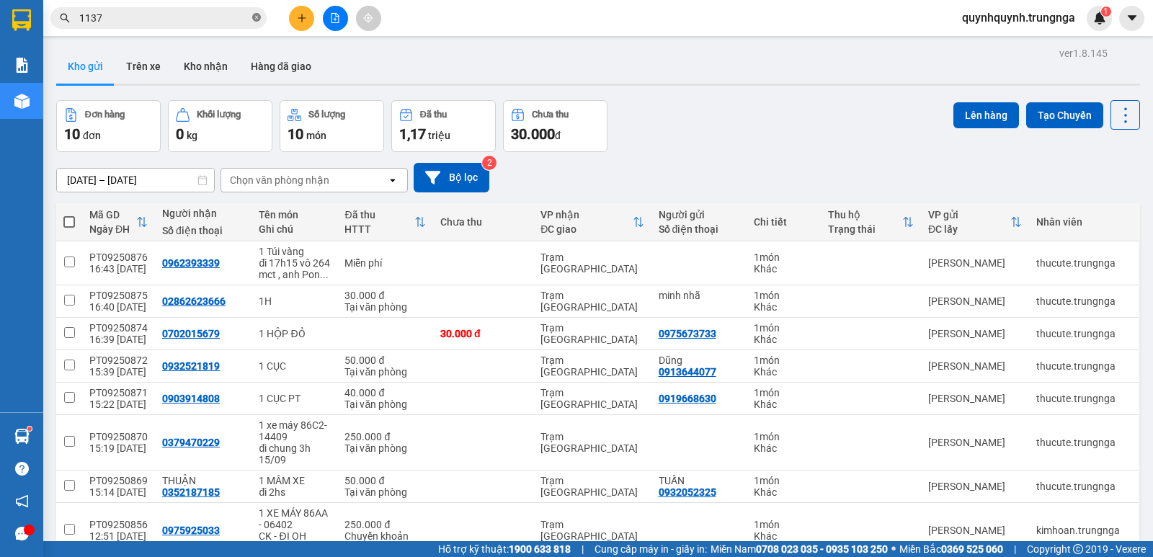
click at [256, 20] on icon "close-circle" at bounding box center [256, 17] width 9 height 9
click at [235, 19] on input "text" at bounding box center [164, 18] width 170 height 16
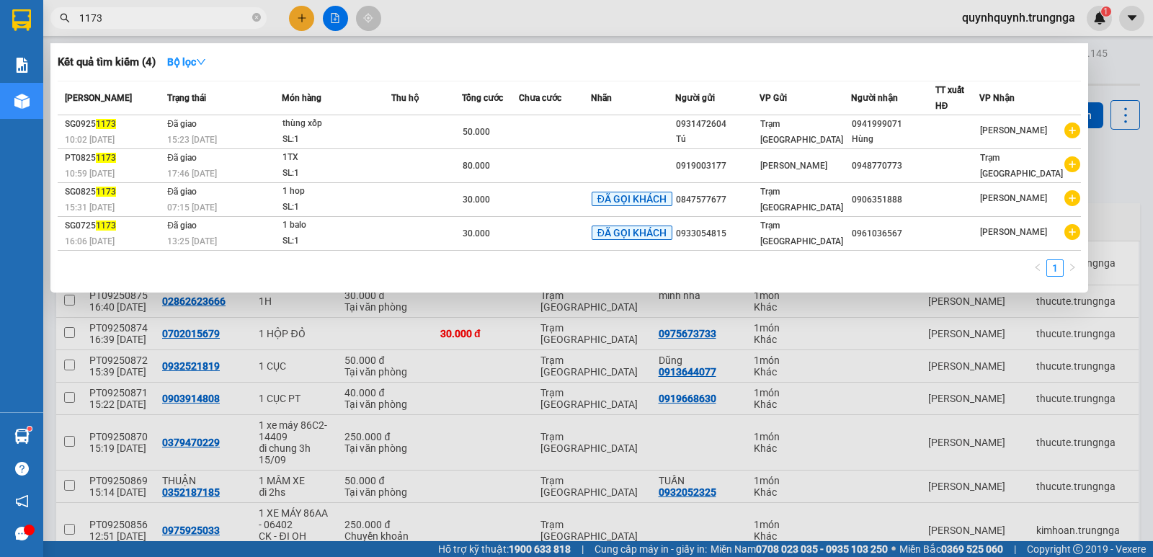
type input "1173"
click at [259, 18] on icon "close-circle" at bounding box center [256, 17] width 9 height 9
